Goal: Task Accomplishment & Management: Complete application form

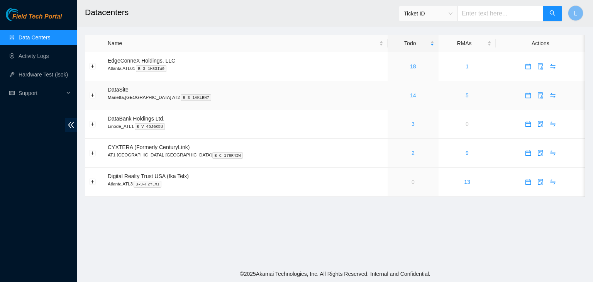
click at [410, 96] on link "14" at bounding box center [413, 95] width 6 height 6
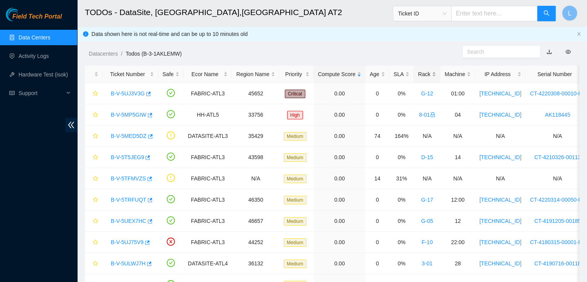
click at [418, 77] on div "Rack" at bounding box center [427, 74] width 18 height 8
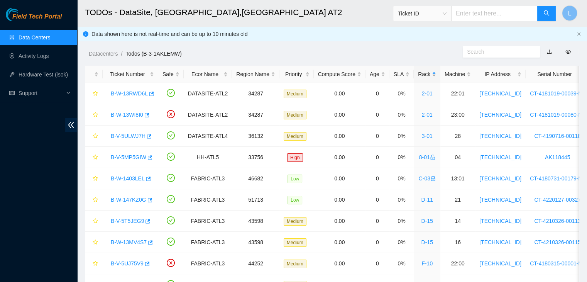
click at [418, 77] on div "Rack" at bounding box center [427, 74] width 18 height 8
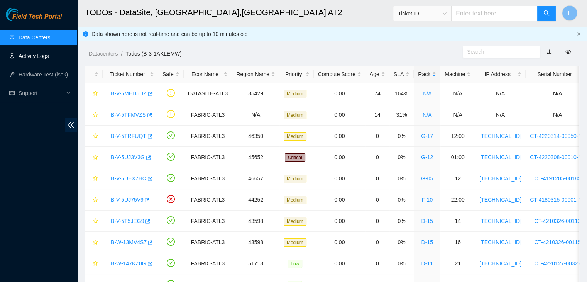
click at [38, 56] on link "Activity Logs" at bounding box center [34, 56] width 30 height 6
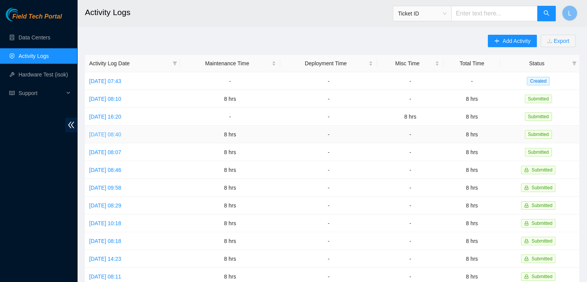
click at [121, 136] on link "Wed, 20 Aug 2025 08:40" at bounding box center [105, 134] width 32 height 6
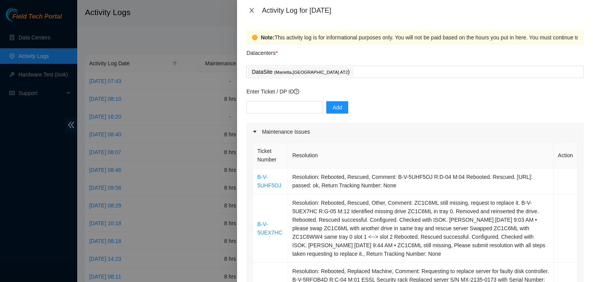
click at [252, 7] on icon "close" at bounding box center [251, 10] width 6 height 6
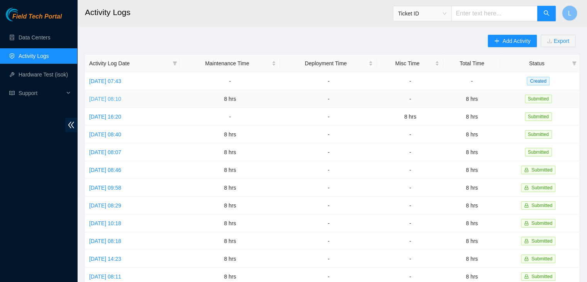
click at [121, 96] on link "Fri, 22 Aug 2025 08:10" at bounding box center [105, 99] width 32 height 6
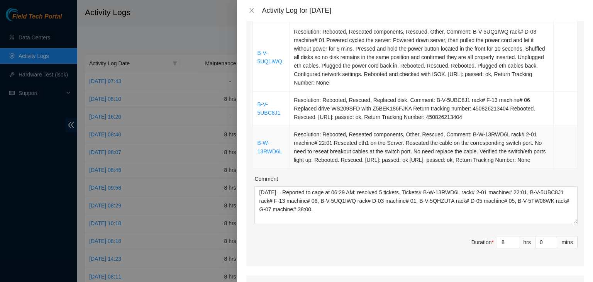
scroll to position [232, 0]
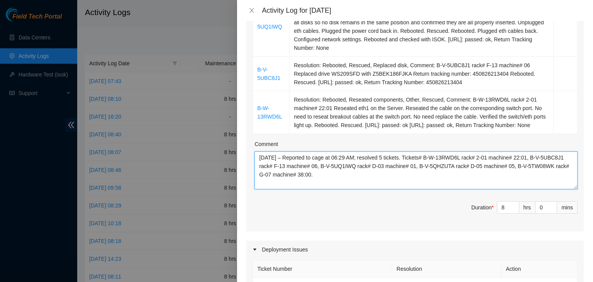
drag, startPoint x: 358, startPoint y: 186, endPoint x: 260, endPoint y: 163, distance: 101.2
click at [260, 163] on textarea "08/22/2025 – Reported to cage at 06:29 AM; resolved 5 tickets. Tickets# B-W-13R…" at bounding box center [415, 170] width 323 height 38
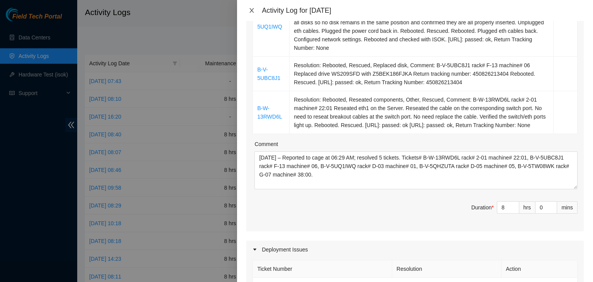
click at [253, 10] on icon "close" at bounding box center [251, 10] width 6 height 6
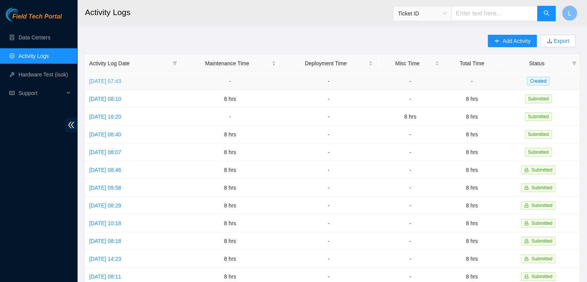
click at [121, 81] on link "Mon, 25 Aug 2025 07:43" at bounding box center [105, 81] width 32 height 6
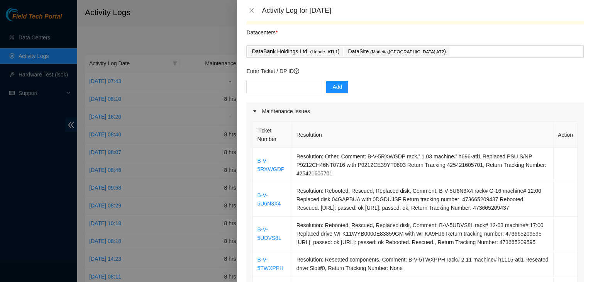
scroll to position [39, 0]
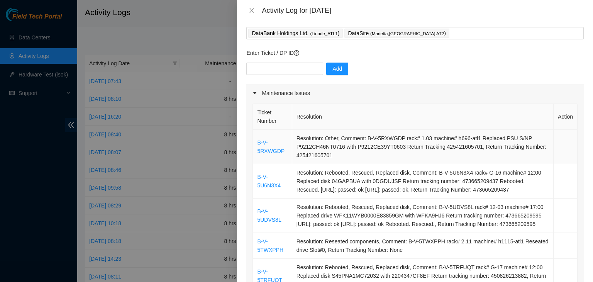
click at [366, 139] on td "Resolution: Other, Comment: B-V-5RXWGDP rack# 1.03 machine# h696-atl1 Replaced …" at bounding box center [422, 147] width 261 height 34
drag, startPoint x: 372, startPoint y: 138, endPoint x: 398, endPoint y: 134, distance: 25.8
click at [398, 134] on td "Resolution: Other, Comment: B-V-5RXWGDP rack# 1.03 machine# h696-atl1 Replaced …" at bounding box center [422, 147] width 261 height 34
click at [398, 130] on td "Resolution: Other, Comment: B-V-5RXWGDP rack# 1.03 machine# h696-atl1 Replaced …" at bounding box center [422, 147] width 261 height 34
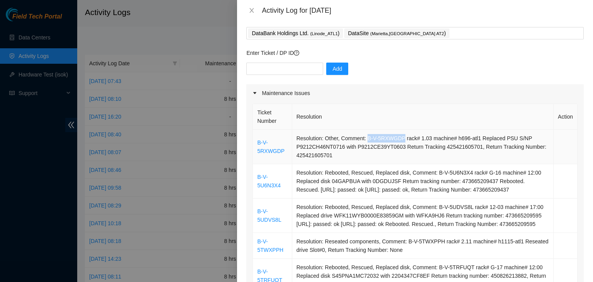
drag, startPoint x: 399, startPoint y: 138, endPoint x: 364, endPoint y: 142, distance: 35.3
click at [364, 142] on td "Resolution: Other, Comment: B-V-5RXWGDP rack# 1.03 machine# h696-atl1 Replaced …" at bounding box center [422, 147] width 261 height 34
copy td "B-V-5RXWGDP"
click at [277, 71] on input "text" at bounding box center [284, 69] width 77 height 12
paste input "B-V-5RXWGDP"
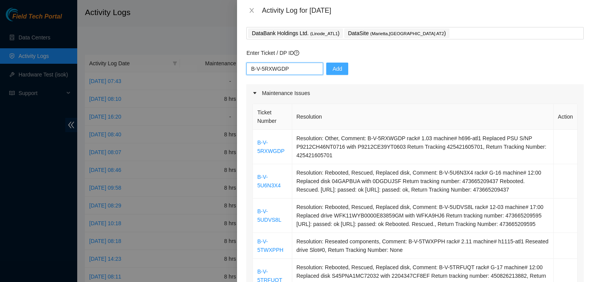
type input "B-V-5RXWGDP"
click at [332, 70] on span "Add" at bounding box center [337, 68] width 10 height 8
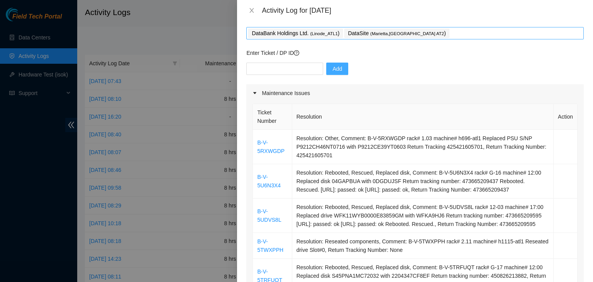
click at [408, 31] on div "DataBank Holdings Ltd. ( Linode_ATL1 ) DataSite ( Marietta,GA AT2 )" at bounding box center [414, 33] width 333 height 11
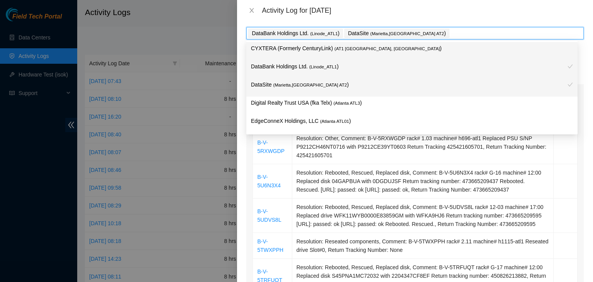
click at [408, 31] on div "DataBank Holdings Ltd. ( Linode_ATL1 ) DataSite ( Marietta,GA AT2 )" at bounding box center [414, 33] width 333 height 11
click at [290, 68] on p "DataBank Holdings Ltd. ( Linode_ATL1 )" at bounding box center [409, 66] width 316 height 9
click at [277, 67] on p "DataBank Holdings Ltd. ( Linode_ATL1 )" at bounding box center [409, 66] width 316 height 9
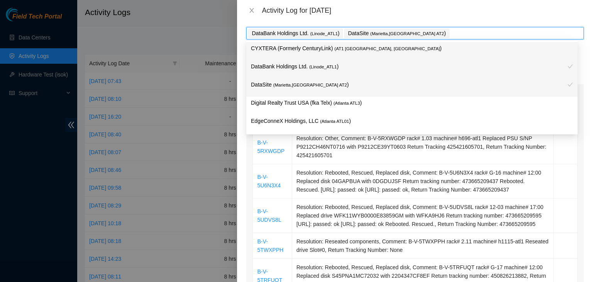
click at [423, 31] on div "DataBank Holdings Ltd. ( Linode_ATL1 ) DataSite ( Marietta,GA AT2 )" at bounding box center [414, 33] width 333 height 11
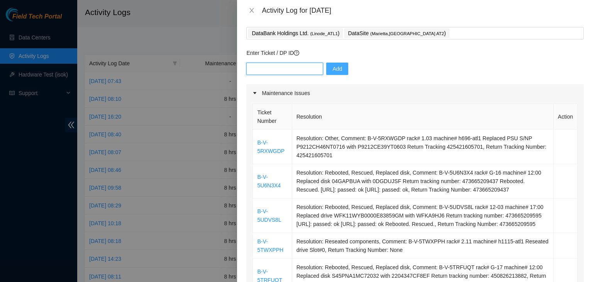
click at [295, 70] on input "text" at bounding box center [284, 69] width 77 height 12
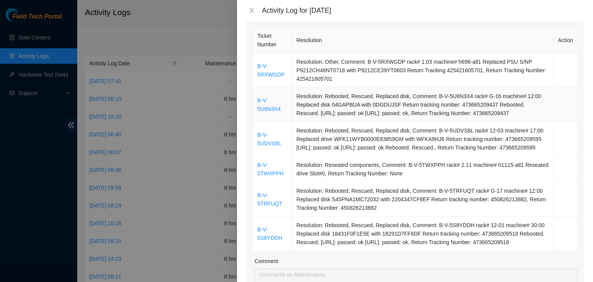
scroll to position [116, 0]
click at [404, 173] on td "Resolution: Reseated components, Comment: B-V-5TWXPPH rack# 2.11 machine# h1115…" at bounding box center [422, 169] width 261 height 26
drag, startPoint x: 404, startPoint y: 173, endPoint x: 425, endPoint y: 172, distance: 21.2
click at [425, 172] on td "Resolution: Reseated components, Comment: B-V-5TWXPPH rack# 2.11 machine# h1115…" at bounding box center [422, 169] width 261 height 26
copy td "B-V-5TWXPPH"
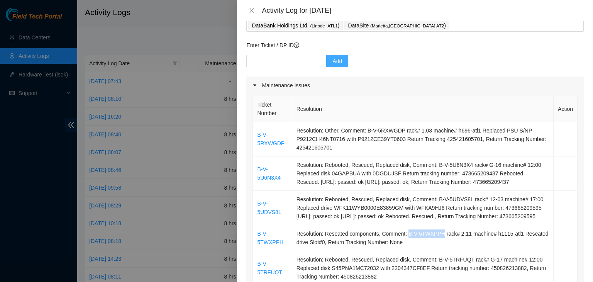
scroll to position [0, 0]
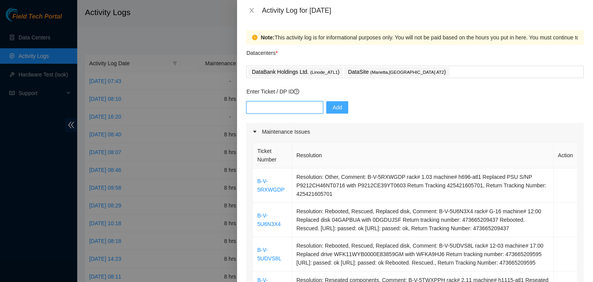
click at [268, 107] on input "text" at bounding box center [284, 107] width 77 height 12
paste input "B-V-5TWXPPH"
type input "B-V-5TWXPPH"
click at [332, 108] on span "Add" at bounding box center [337, 107] width 10 height 8
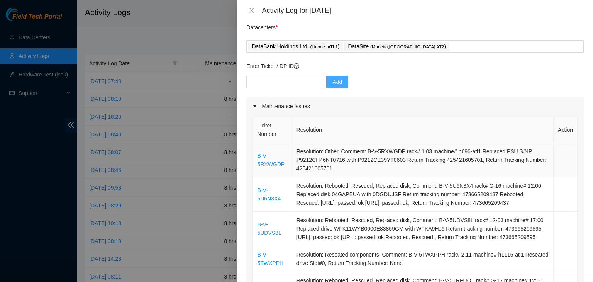
scroll to position [39, 0]
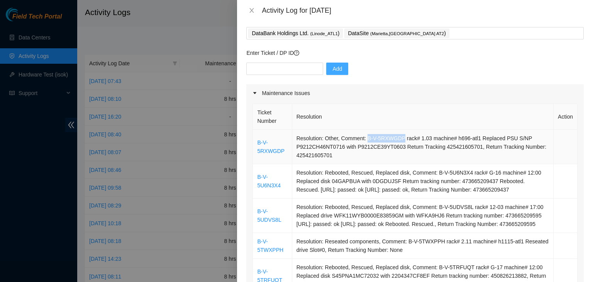
drag, startPoint x: 364, startPoint y: 138, endPoint x: 398, endPoint y: 140, distance: 34.4
click at [398, 140] on td "Resolution: Other, Comment: B-V-5RXWGDP rack# 1.03 machine# h696-atl1 Replaced …" at bounding box center [422, 147] width 261 height 34
copy td "B-V-5RXWGDP"
click at [301, 68] on input "text" at bounding box center [284, 69] width 77 height 12
paste input "B-V-5RXWGDP"
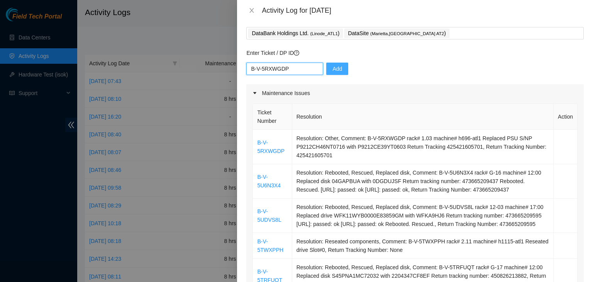
type input "B-V-5RXWGDP"
click at [326, 73] on button "Add" at bounding box center [337, 69] width 22 height 12
click at [283, 152] on td "B-V-5RXWGDP" at bounding box center [272, 147] width 39 height 34
drag, startPoint x: 279, startPoint y: 151, endPoint x: 257, endPoint y: 145, distance: 23.5
click at [257, 145] on td "B-V-5RXWGDP" at bounding box center [272, 147] width 39 height 34
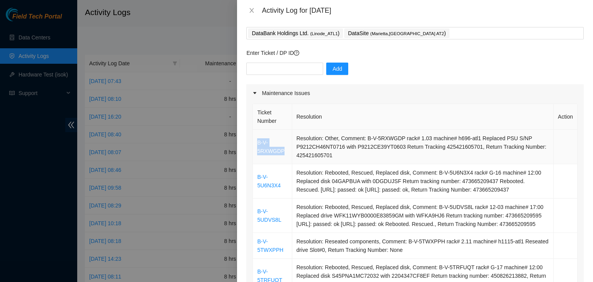
copy link "B-V-5RXWGDP"
click at [288, 71] on input "text" at bounding box center [284, 69] width 77 height 12
paste input "B-V-5RXWGDP"
type input "B-V-5RXWGDP"
click at [332, 71] on span "Add" at bounding box center [337, 68] width 10 height 8
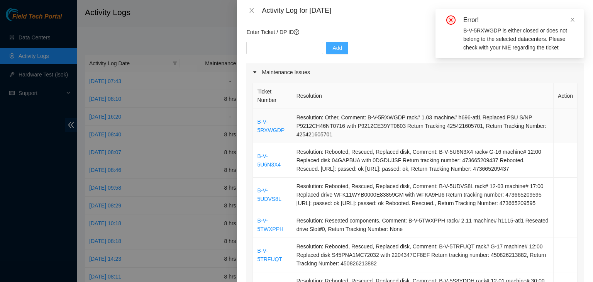
scroll to position [77, 0]
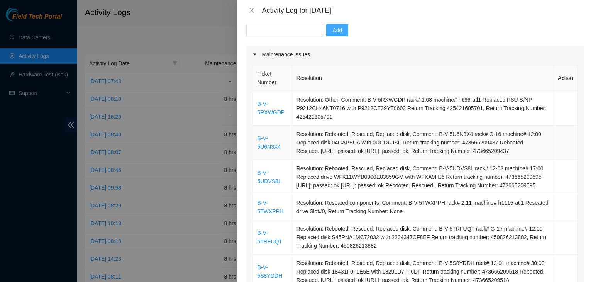
click at [432, 132] on td "Resolution: Rebooted, Rescued, Replaced disk, Comment: B-V-5U6N3X4 rack# G-16 m…" at bounding box center [422, 142] width 261 height 34
drag, startPoint x: 432, startPoint y: 132, endPoint x: 459, endPoint y: 134, distance: 27.0
click at [459, 134] on td "Resolution: Rebooted, Rescued, Replaced disk, Comment: B-V-5U6N3X4 rack# G-16 m…" at bounding box center [422, 142] width 261 height 34
drag, startPoint x: 432, startPoint y: 135, endPoint x: 465, endPoint y: 135, distance: 32.8
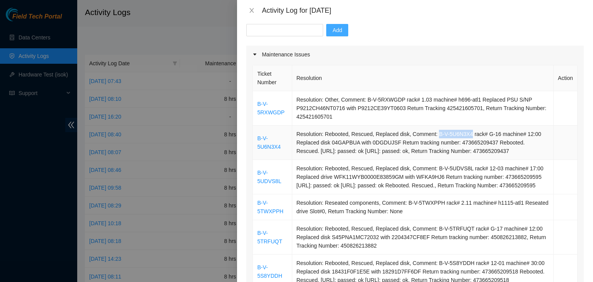
click at [465, 135] on td "Resolution: Rebooted, Rescued, Replaced disk, Comment: B-V-5U6N3X4 rack# G-16 m…" at bounding box center [422, 142] width 261 height 34
copy td "B-V-5U6N3X4"
click at [282, 31] on input "text" at bounding box center [284, 30] width 77 height 12
paste input "B-V-5U6N3X4"
drag, startPoint x: 282, startPoint y: 31, endPoint x: 316, endPoint y: 34, distance: 34.8
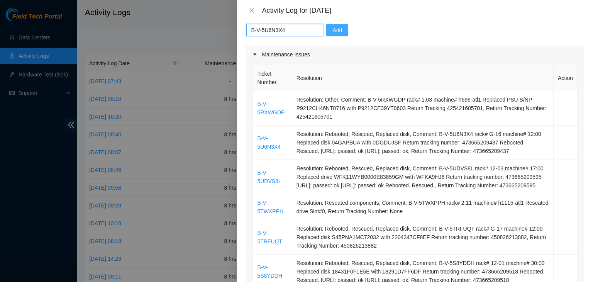
click at [303, 31] on input "B-V-5U6N3X4" at bounding box center [284, 30] width 77 height 12
type input "B-V-5U6N3X4"
click at [332, 31] on span "Add" at bounding box center [337, 30] width 10 height 8
drag, startPoint x: 431, startPoint y: 169, endPoint x: 463, endPoint y: 170, distance: 31.7
click at [463, 170] on td "Resolution: Rebooted, Rescued, Replaced disk, Comment: B-V-5UDVS8L rack# 12-03 …" at bounding box center [422, 177] width 261 height 34
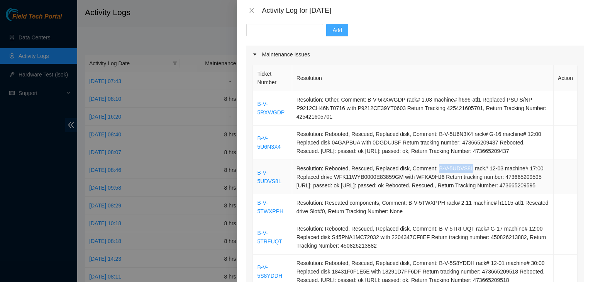
copy td "B-V-5UDVS8L"
click at [280, 31] on input "text" at bounding box center [284, 30] width 77 height 12
paste input "B-V-5UDVS8L"
type input "B-V-5UDVS8L"
click at [326, 36] on button "Add" at bounding box center [337, 30] width 22 height 12
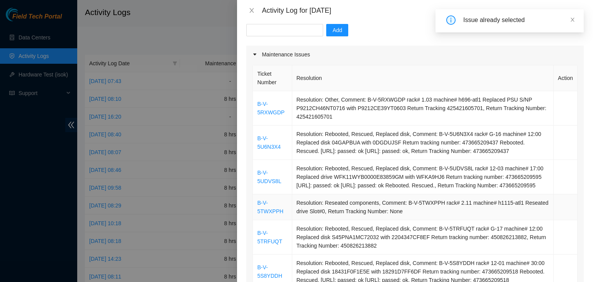
click at [403, 210] on td "Resolution: Reseated components, Comment: B-V-5TWXPPH rack# 2.11 machine# h1115…" at bounding box center [422, 207] width 261 height 26
drag, startPoint x: 403, startPoint y: 210, endPoint x: 427, endPoint y: 210, distance: 23.9
click at [427, 210] on td "Resolution: Reseated components, Comment: B-V-5TWXPPH rack# 2.11 machine# h1115…" at bounding box center [422, 207] width 261 height 26
copy td "B-V-5TWXPPH"
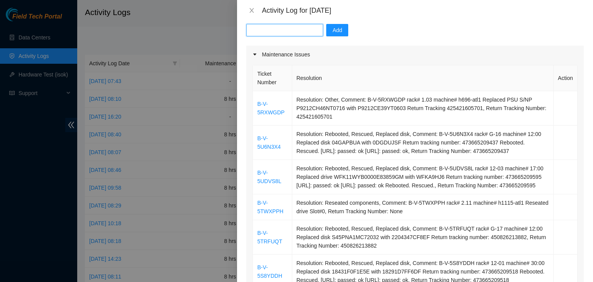
click at [262, 34] on input "text" at bounding box center [284, 30] width 77 height 12
paste input "B-V-5TWXPPH"
type input "B-V-5TWXPPH"
click at [332, 30] on span "Add" at bounding box center [337, 30] width 10 height 8
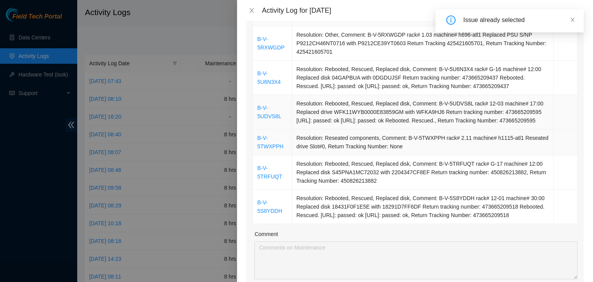
scroll to position [154, 0]
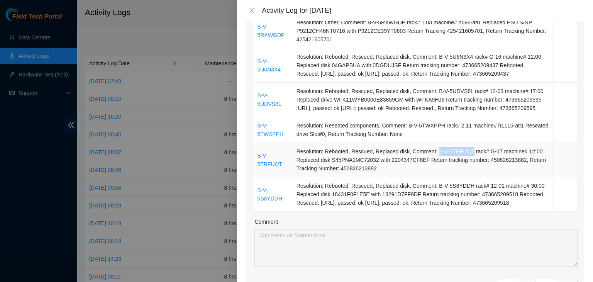
drag, startPoint x: 431, startPoint y: 159, endPoint x: 463, endPoint y: 159, distance: 31.6
click at [463, 159] on td "Resolution: Rebooted, Rescued, Replaced disk, Comment: B-V-5TRFUQT rack# G-17 m…" at bounding box center [422, 160] width 261 height 34
copy td "B-V-5TRFUQT"
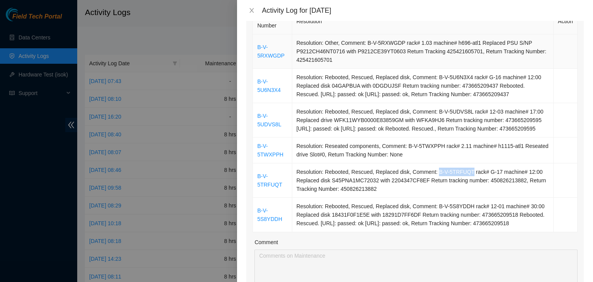
scroll to position [77, 0]
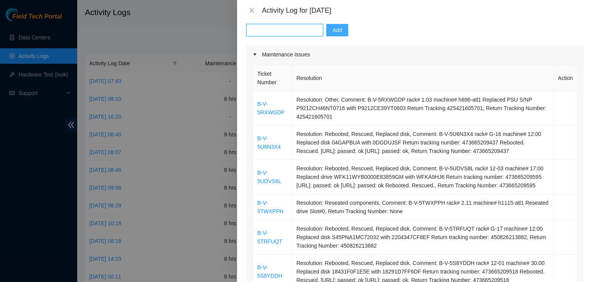
click at [287, 32] on input "text" at bounding box center [284, 30] width 77 height 12
paste input "B-V-5TRFUQT"
type input "B-V-5TRFUQT"
click at [333, 31] on span "Add" at bounding box center [337, 30] width 10 height 8
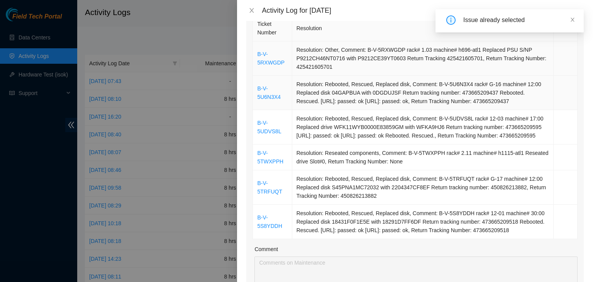
scroll to position [154, 0]
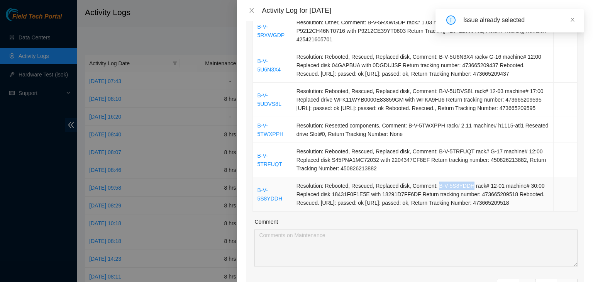
drag, startPoint x: 431, startPoint y: 193, endPoint x: 465, endPoint y: 194, distance: 34.4
click at [465, 194] on td "Resolution: Rebooted, Rescued, Replaced disk, Comment: B-V-5S8YDDH rack# 12-01 …" at bounding box center [422, 194] width 261 height 34
copy td "B-V-5S8YDDH"
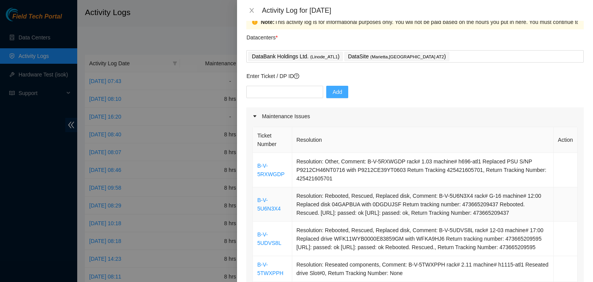
scroll to position [0, 0]
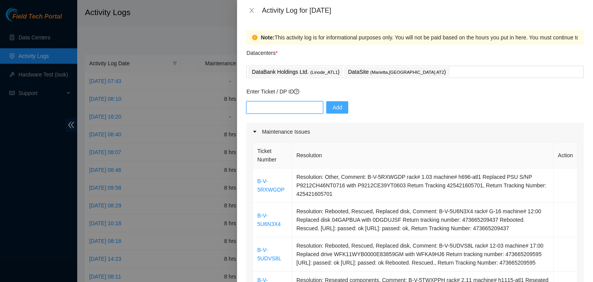
click at [275, 104] on input "text" at bounding box center [284, 107] width 77 height 12
paste input "B-V-5S8YDDH"
drag, startPoint x: 275, startPoint y: 104, endPoint x: 283, endPoint y: 106, distance: 8.5
click at [275, 104] on input "B-V-5S8YDDH" at bounding box center [284, 107] width 77 height 12
type input "B-V-5S8YDDH"
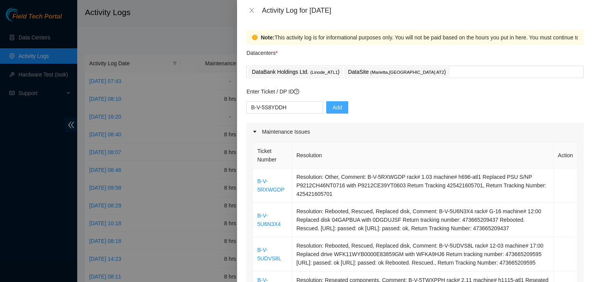
click at [334, 107] on span "Add" at bounding box center [337, 107] width 10 height 8
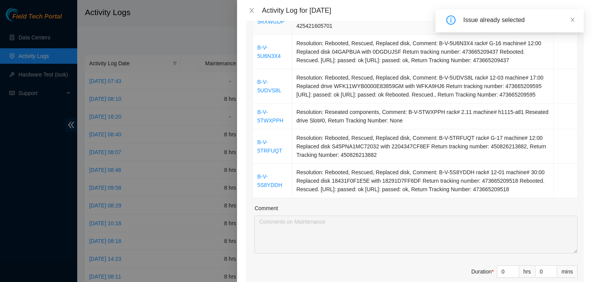
scroll to position [232, 0]
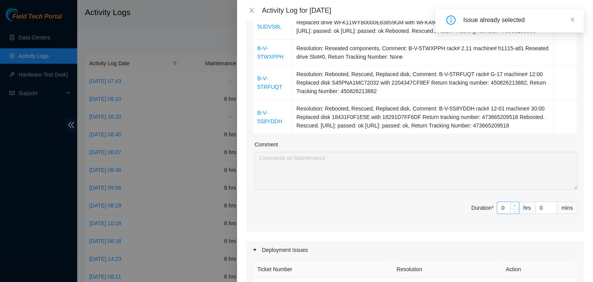
type input "1"
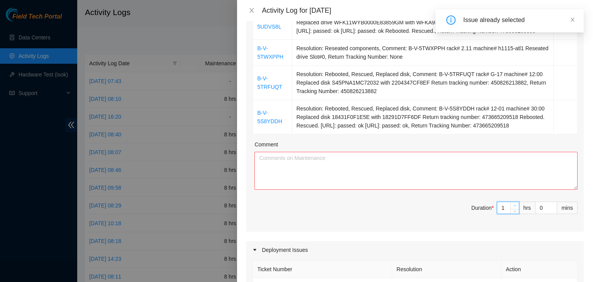
click at [513, 207] on icon "up" at bounding box center [514, 205] width 3 height 3
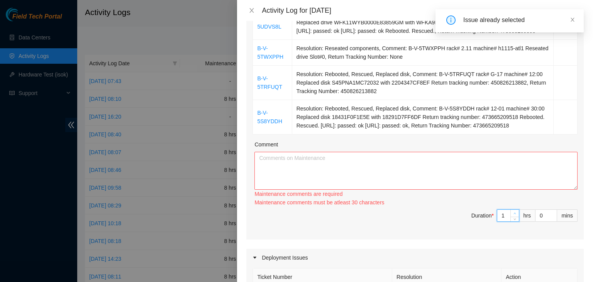
type input "2"
click at [512, 216] on span "up" at bounding box center [514, 213] width 5 height 5
type input "1"
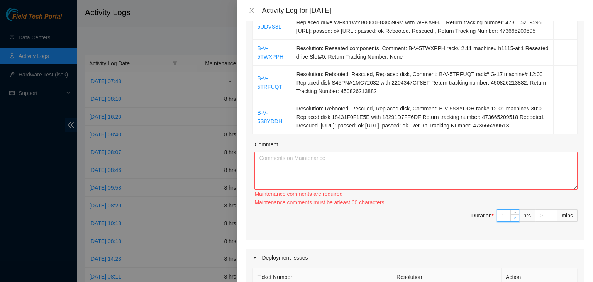
click at [513, 219] on icon "down" at bounding box center [514, 217] width 3 height 3
type input "2"
click at [514, 214] on icon "up" at bounding box center [515, 214] width 2 height 2
type input "3"
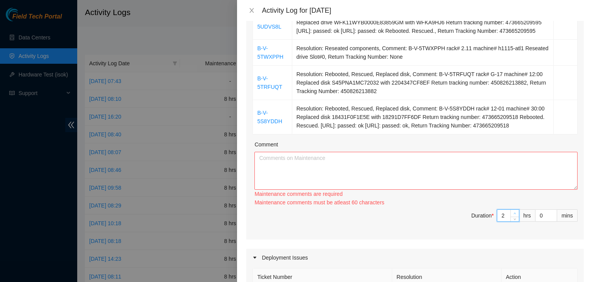
type input "3"
click at [514, 214] on icon "up" at bounding box center [515, 214] width 2 height 2
type input "4"
click at [514, 214] on icon "up" at bounding box center [515, 214] width 2 height 2
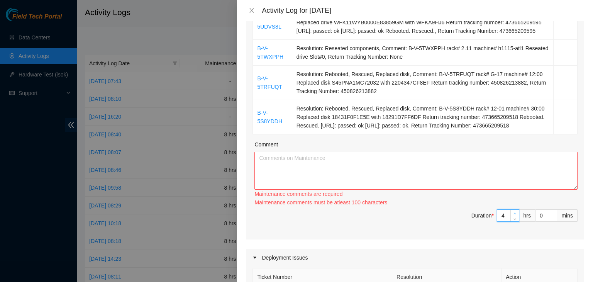
type input "5"
click at [514, 214] on icon "up" at bounding box center [515, 214] width 2 height 2
type input "6"
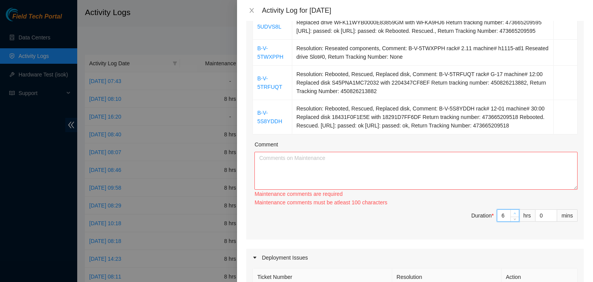
click at [514, 214] on icon "up" at bounding box center [515, 214] width 2 height 2
type input "7"
click at [514, 214] on icon "up" at bounding box center [515, 214] width 2 height 2
type input "8"
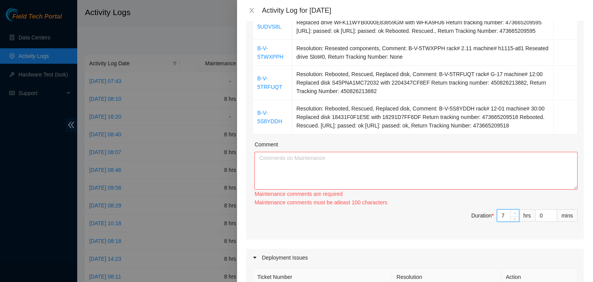
type input "8"
click at [514, 214] on icon "up" at bounding box center [515, 214] width 2 height 2
click at [384, 181] on textarea "Comment" at bounding box center [415, 171] width 323 height 38
paste textarea "B-V-5S8YDDH"
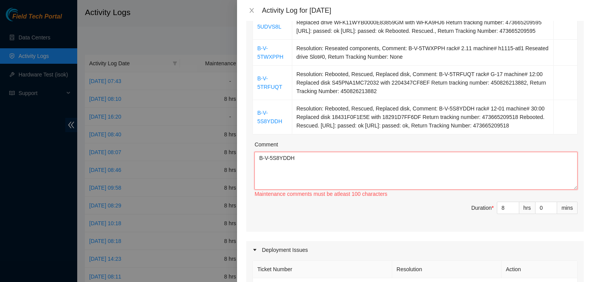
paste textarea "08/22/2025 – Reported to cage at 06:29 AM; resolved 5 tickets. Tickets# B-W-13R…"
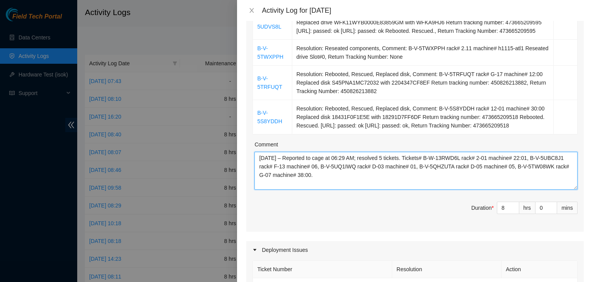
click at [271, 167] on textarea "08/22/2025 – Reported to cage at 06:29 AM; resolved 5 tickets. Tickets# B-W-13R…" at bounding box center [415, 171] width 323 height 38
click at [321, 166] on textarea "08/25/2025 – Reported to cage at 06:29 AM; resolved 5 tickets. Tickets# B-W-13R…" at bounding box center [415, 171] width 323 height 38
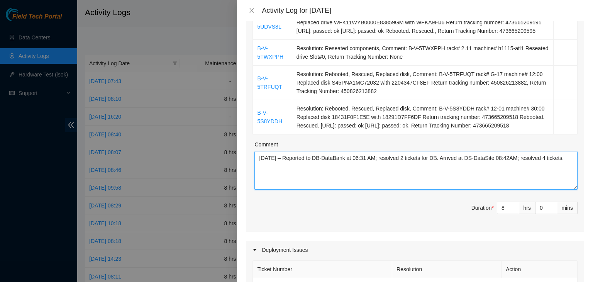
paste textarea "Processed incoming and outgoing packages."
drag, startPoint x: 387, startPoint y: 175, endPoint x: 272, endPoint y: 162, distance: 115.3
click at [272, 162] on textarea "08/25/2025 – Reported to DB-DataBank at 06:31 AM; resolved 2 tickets for DB. Ar…" at bounding box center [415, 171] width 323 height 38
click at [259, 162] on textarea "08/25/2025 – Reported to DB-DataBank at 06:31 AM; resolved 2 tickets for DB. Ar…" at bounding box center [415, 171] width 323 height 38
click at [258, 164] on textarea "08/25/2025 – Reported to DB-DataBank at 06:31 AM; resolved 2 tickets for DB. Ar…" at bounding box center [415, 171] width 323 height 38
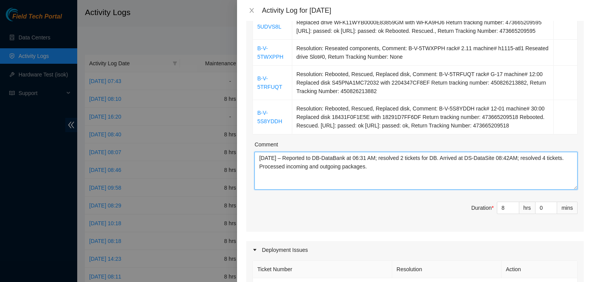
click at [541, 184] on textarea "08/25/2025 – Reported to DB-DataBank at 06:31 AM; resolved 2 tickets for DB. Ar…" at bounding box center [415, 171] width 323 height 38
paste textarea ". Arrived at DS-DataSite at 08:42"
type textarea "08/25/2025 – Reported to DB-DataBank at 06:31 AM; resolved 2 tickets. Arrived a…"
drag, startPoint x: 428, startPoint y: 166, endPoint x: 258, endPoint y: 165, distance: 170.2
click at [258, 165] on textarea "08/25/2025 – Reported to DB-DataBank at 06:31 AM; resolved 2 tickets. Arrived a…" at bounding box center [415, 171] width 323 height 38
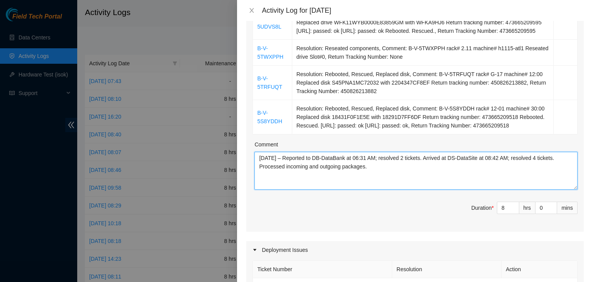
click at [426, 181] on textarea "08/25/2025 – Reported to DB-DataBank at 06:31 AM; resolved 2 tickets. Arrived a…" at bounding box center [415, 171] width 323 height 38
drag, startPoint x: 258, startPoint y: 166, endPoint x: 372, endPoint y: 176, distance: 115.0
click at [372, 176] on textarea "08/25/2025 – Reported to DB-DataBank at 06:31 AM; resolved 2 tickets. Arrived a…" at bounding box center [415, 171] width 323 height 38
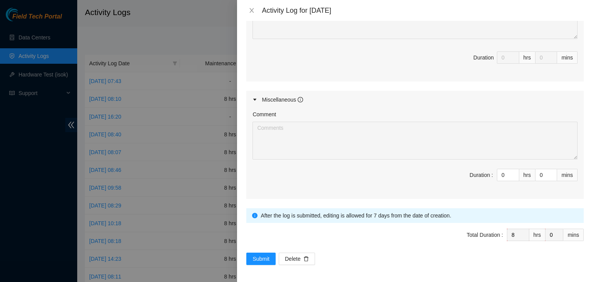
scroll to position [549, 0]
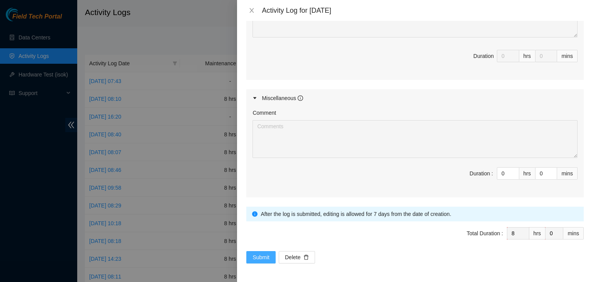
click at [260, 255] on span "Submit" at bounding box center [260, 257] width 17 height 8
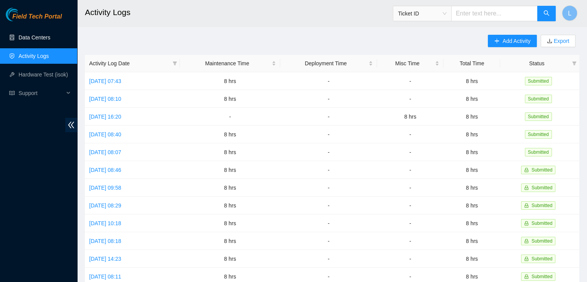
click at [47, 41] on link "Data Centers" at bounding box center [35, 37] width 32 height 6
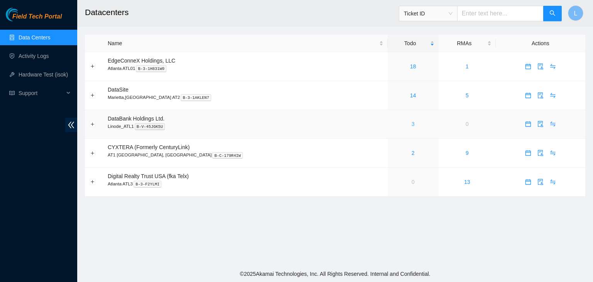
click at [411, 127] on link "3" at bounding box center [412, 124] width 3 height 6
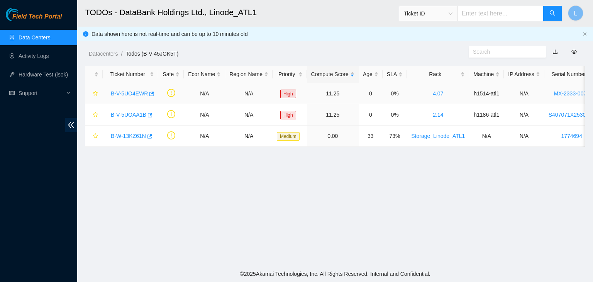
click at [138, 93] on link "B-V-5UO4EWR" at bounding box center [129, 93] width 37 height 6
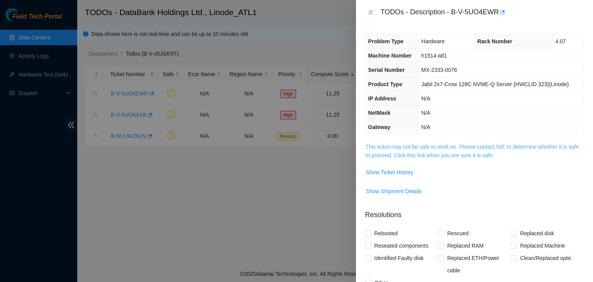
click at [446, 156] on link "This ticket may not be safe to work on. Please contact NIE to determine whether…" at bounding box center [471, 151] width 213 height 15
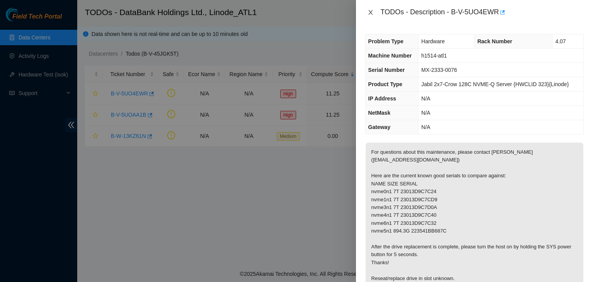
click at [371, 12] on icon "close" at bounding box center [370, 12] width 6 height 6
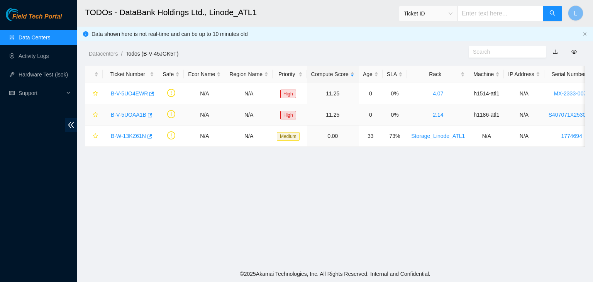
click at [129, 116] on link "B-V-5UOAA1B" at bounding box center [128, 115] width 35 height 6
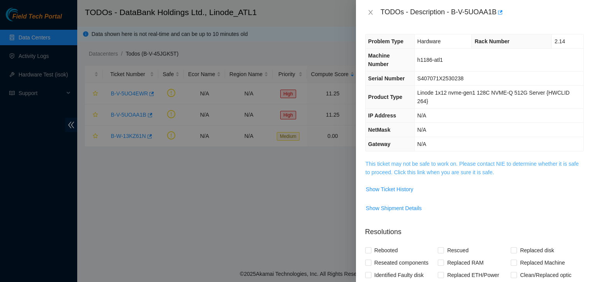
click at [398, 172] on link "This ticket may not be safe to work on. Please contact NIE to determine whether…" at bounding box center [471, 168] width 213 height 15
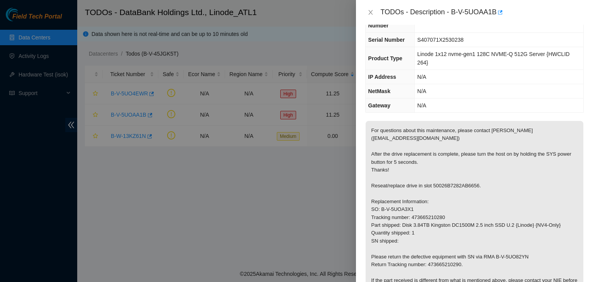
scroll to position [77, 0]
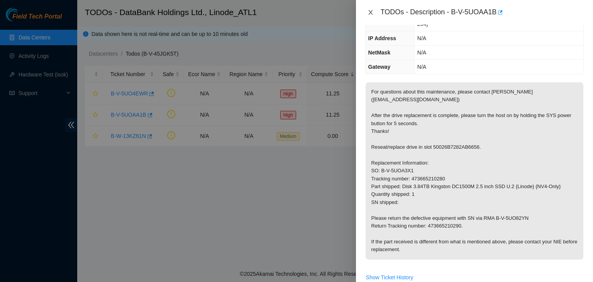
click at [370, 11] on icon "close" at bounding box center [370, 12] width 6 height 6
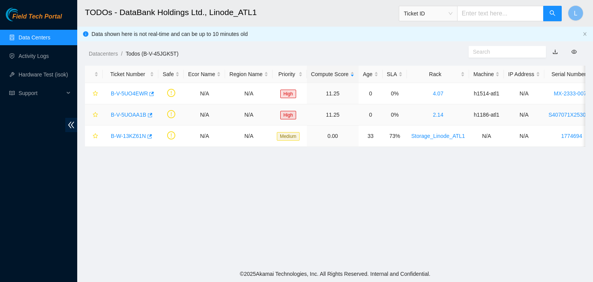
scroll to position [94, 0]
click at [126, 138] on link "B-W-13KZ61N" at bounding box center [128, 136] width 35 height 6
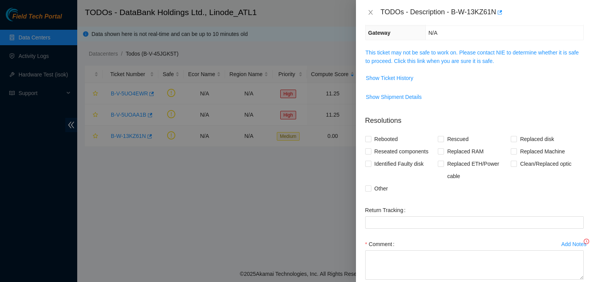
scroll to position [69, 0]
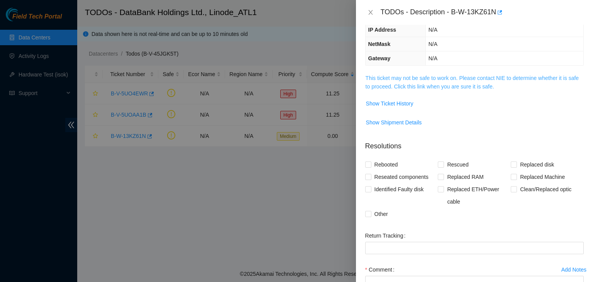
click at [447, 86] on link "This ticket may not be safe to work on. Please contact NIE to determine whether…" at bounding box center [471, 82] width 213 height 15
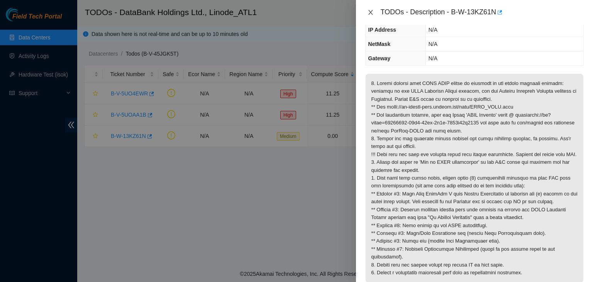
click at [371, 10] on icon "close" at bounding box center [370, 12] width 6 height 6
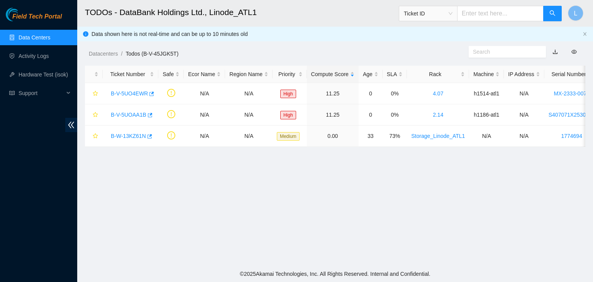
scroll to position [94, 0]
click at [45, 56] on link "Activity Logs" at bounding box center [34, 56] width 30 height 6
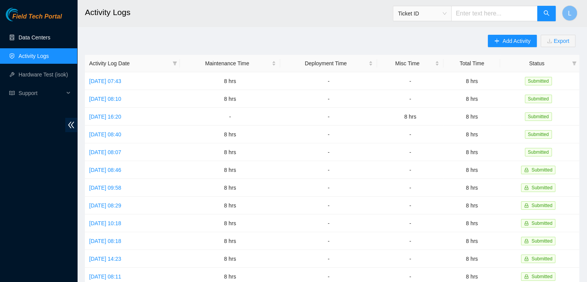
click at [50, 38] on link "Data Centers" at bounding box center [35, 37] width 32 height 6
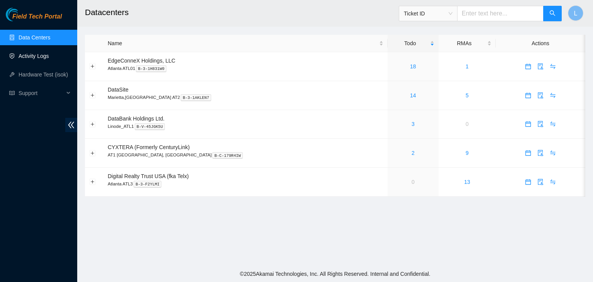
click at [40, 54] on link "Activity Logs" at bounding box center [34, 56] width 30 height 6
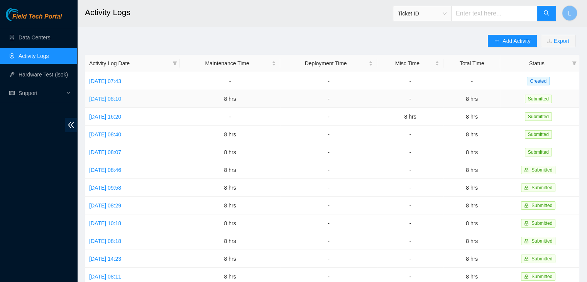
click at [121, 98] on link "[DATE] 08:10" at bounding box center [105, 99] width 32 height 6
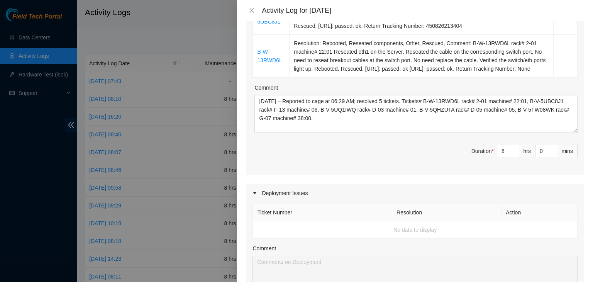
scroll to position [309, 0]
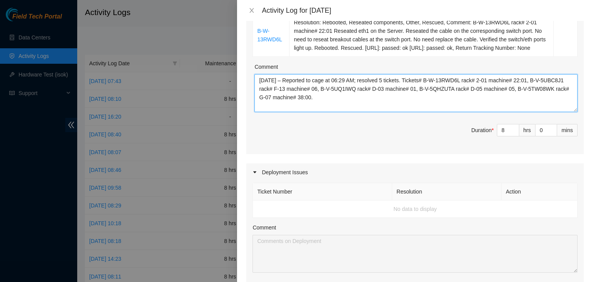
click at [374, 100] on textarea "[DATE] – Reported to cage at 06:29 AM; resolved 5 tickets. Tickets# B-W-13RWD6L…" at bounding box center [415, 93] width 323 height 38
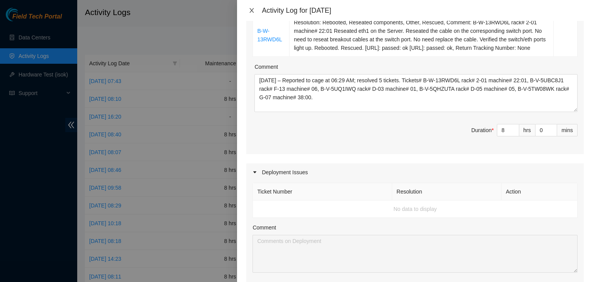
click at [253, 8] on icon "close" at bounding box center [252, 10] width 4 height 5
click at [253, 8] on h2 "Activity Logs" at bounding box center [285, 12] width 400 height 25
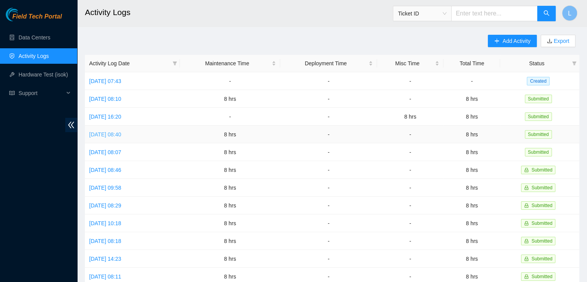
click at [121, 134] on link "Wed, 20 Aug 2025 08:40" at bounding box center [105, 134] width 32 height 6
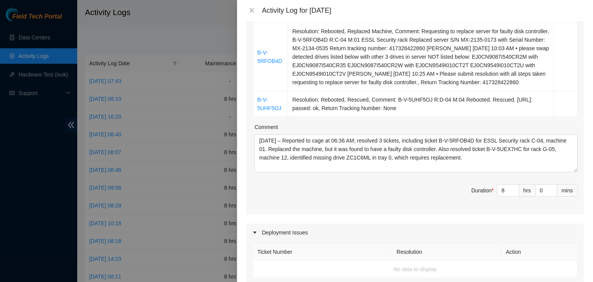
scroll to position [232, 0]
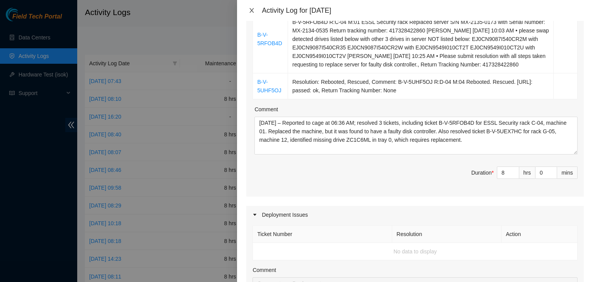
click at [252, 10] on icon "close" at bounding box center [252, 10] width 4 height 5
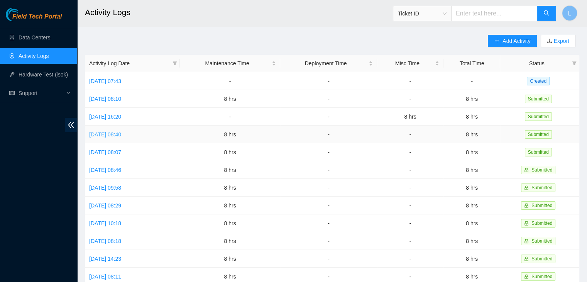
click at [121, 135] on link "Wed, 20 Aug 2025 08:40" at bounding box center [105, 134] width 32 height 6
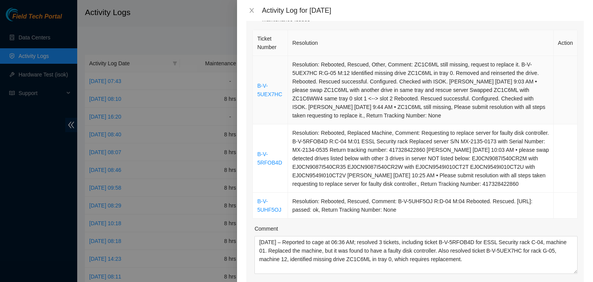
scroll to position [193, 0]
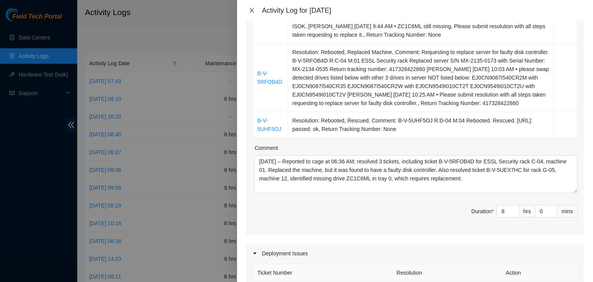
click at [251, 10] on icon "close" at bounding box center [252, 10] width 4 height 5
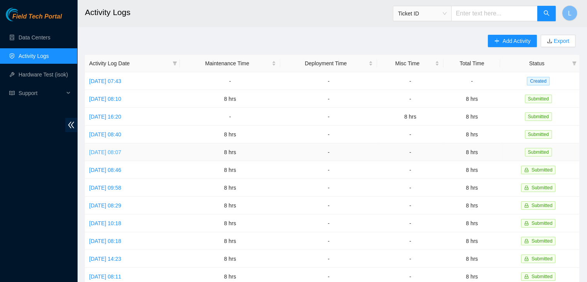
click at [119, 152] on link "Tue, 19 Aug 2025 08:07" at bounding box center [105, 152] width 32 height 6
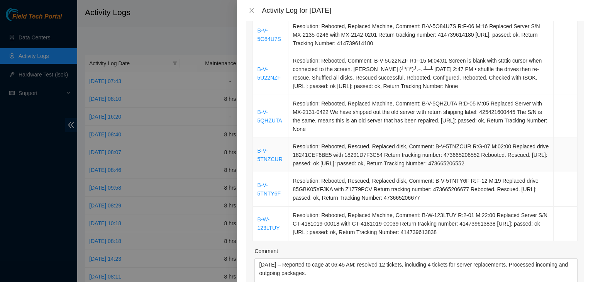
scroll to position [579, 0]
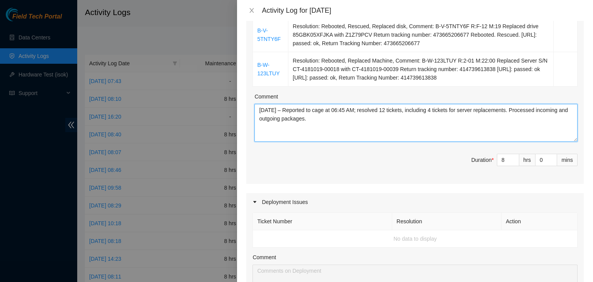
drag, startPoint x: 516, startPoint y: 108, endPoint x: 520, endPoint y: 114, distance: 7.0
click at [520, 114] on textarea "08/19/2025 – Reported to cage at 06:45 AM; resolved 12 tickets, including 4 tic…" at bounding box center [415, 123] width 323 height 38
